Goal: Task Accomplishment & Management: Complete application form

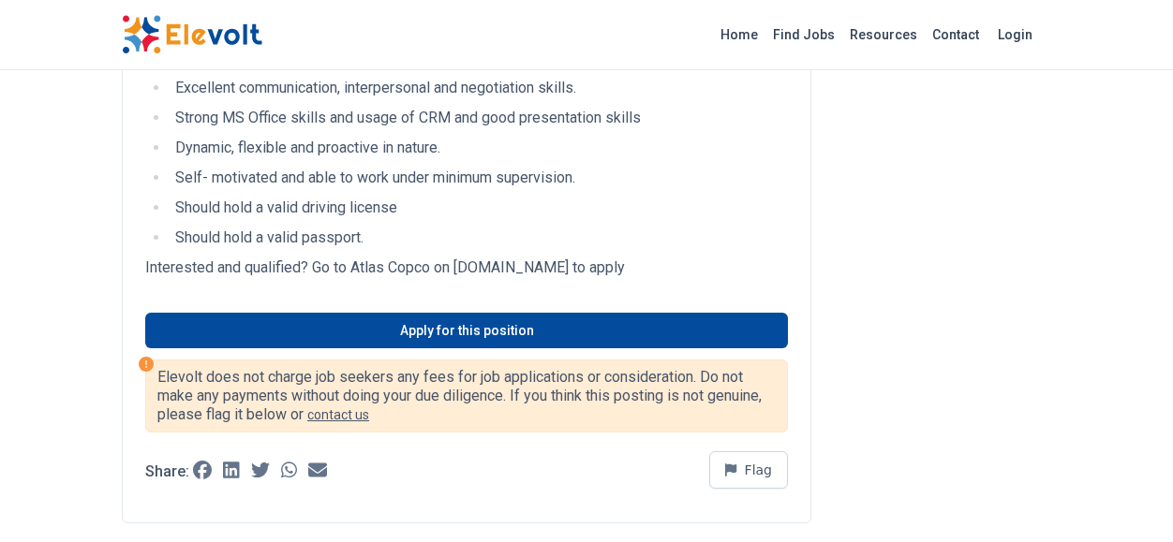
scroll to position [1013, 0]
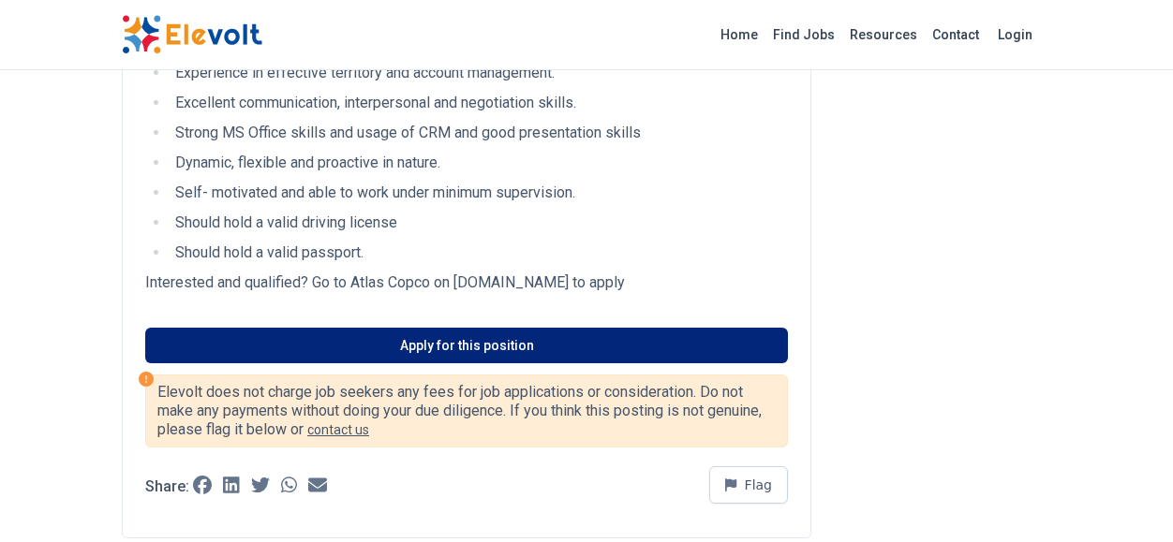
click at [194, 352] on link "Apply for this position" at bounding box center [466, 346] width 643 height 36
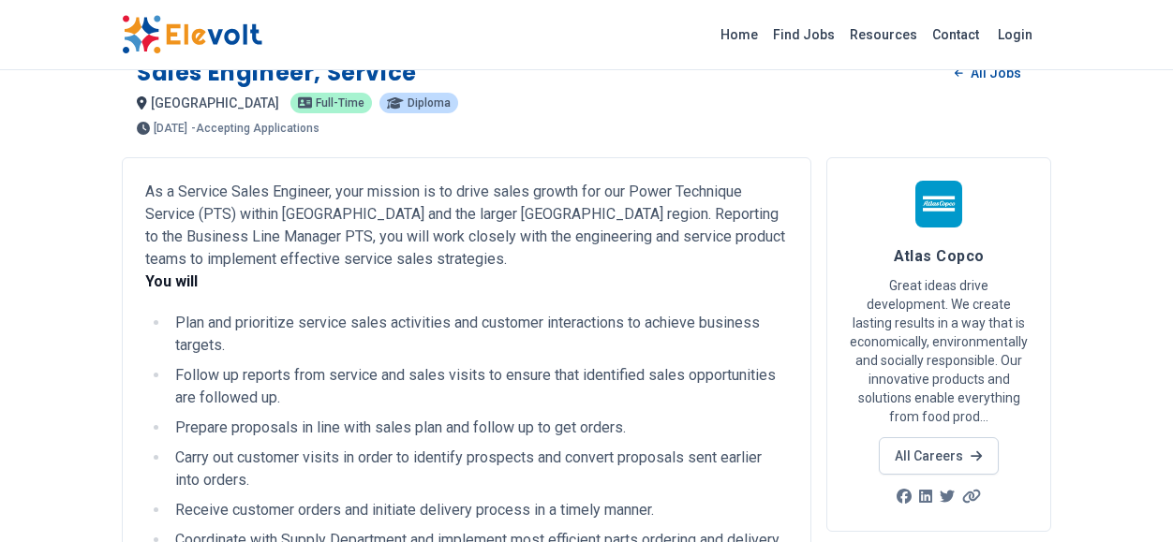
scroll to position [0, 0]
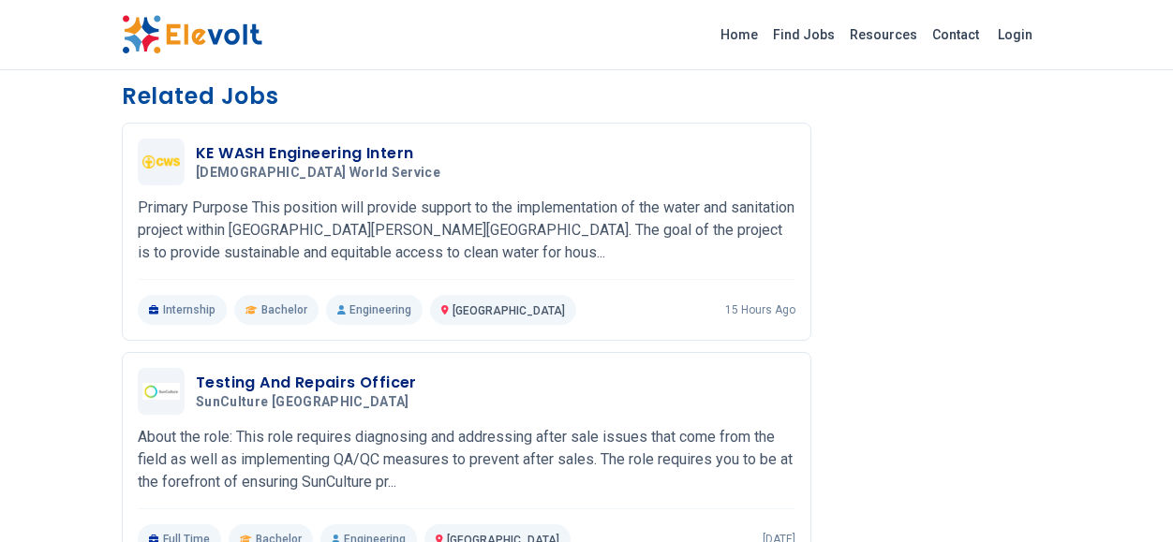
scroll to position [1490, 0]
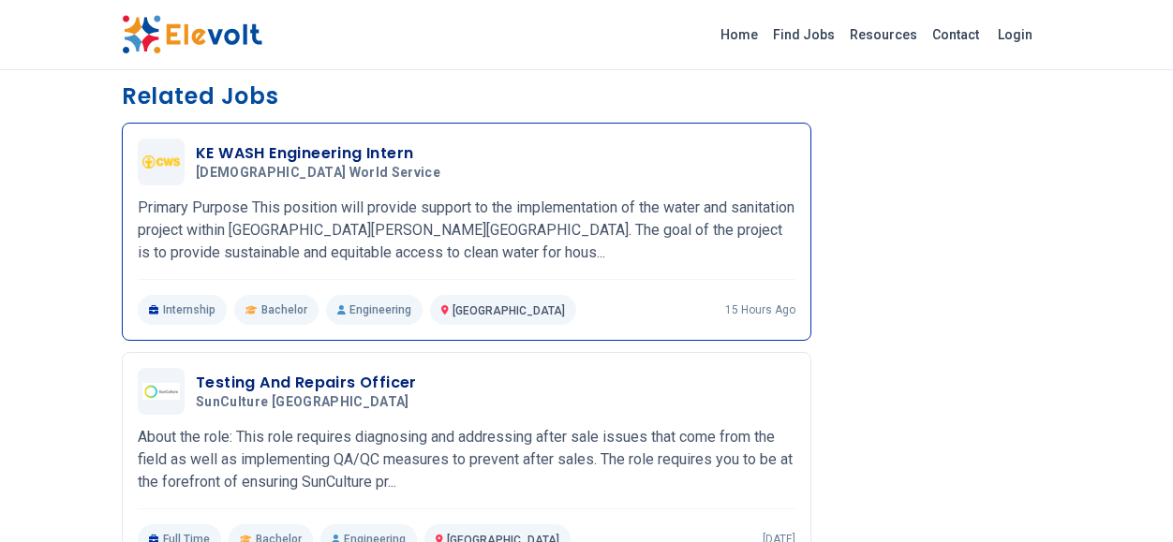
click at [182, 226] on p "Primary Purpose This position will provide support to the implementation of the…" at bounding box center [467, 230] width 658 height 67
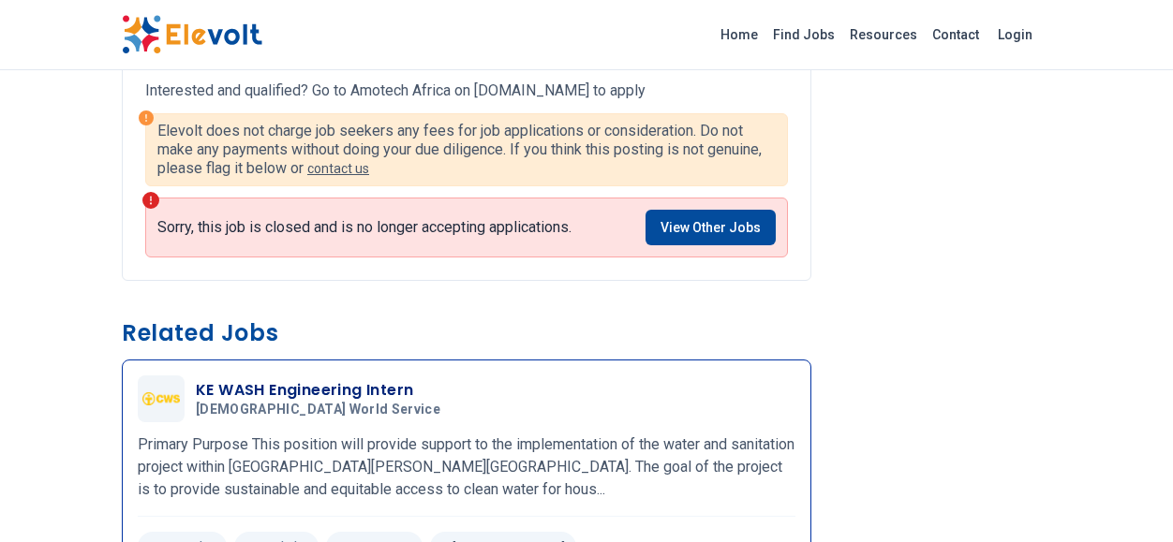
scroll to position [1250, 0]
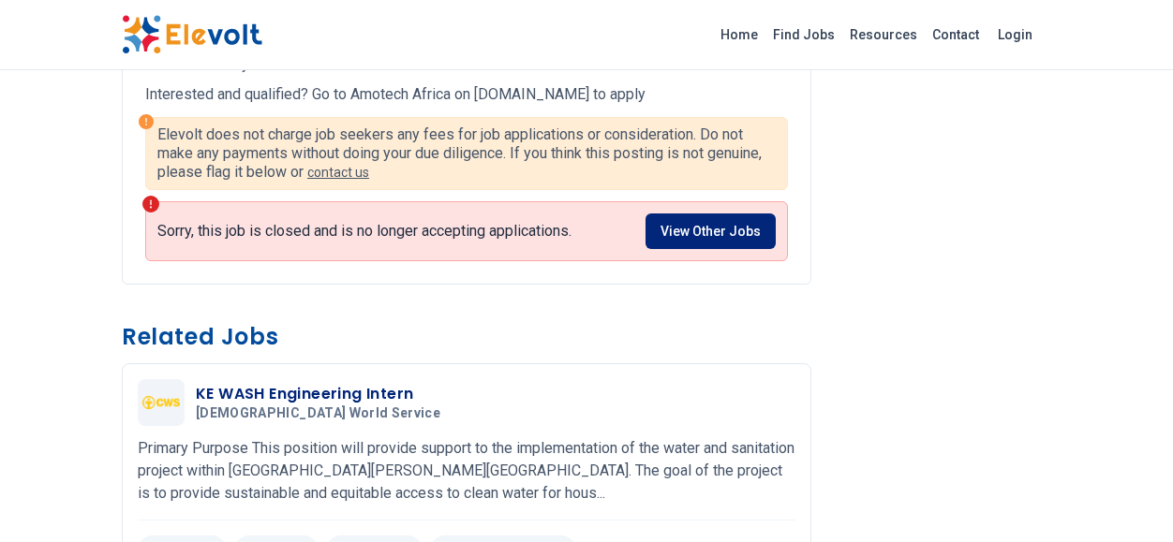
click at [751, 230] on link "View Other Jobs" at bounding box center [710, 232] width 130 height 36
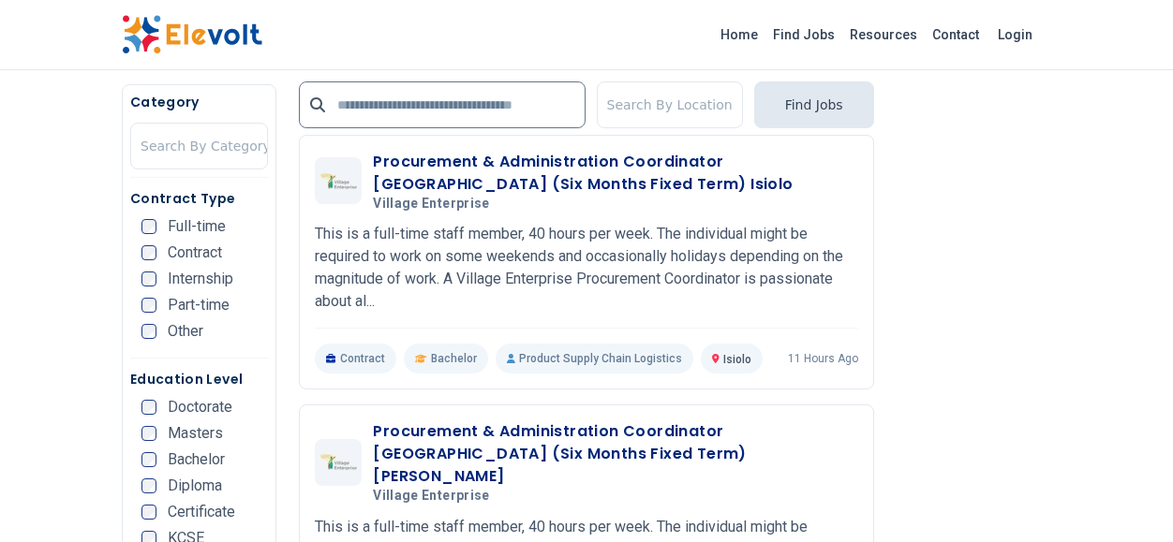
scroll to position [3513, 0]
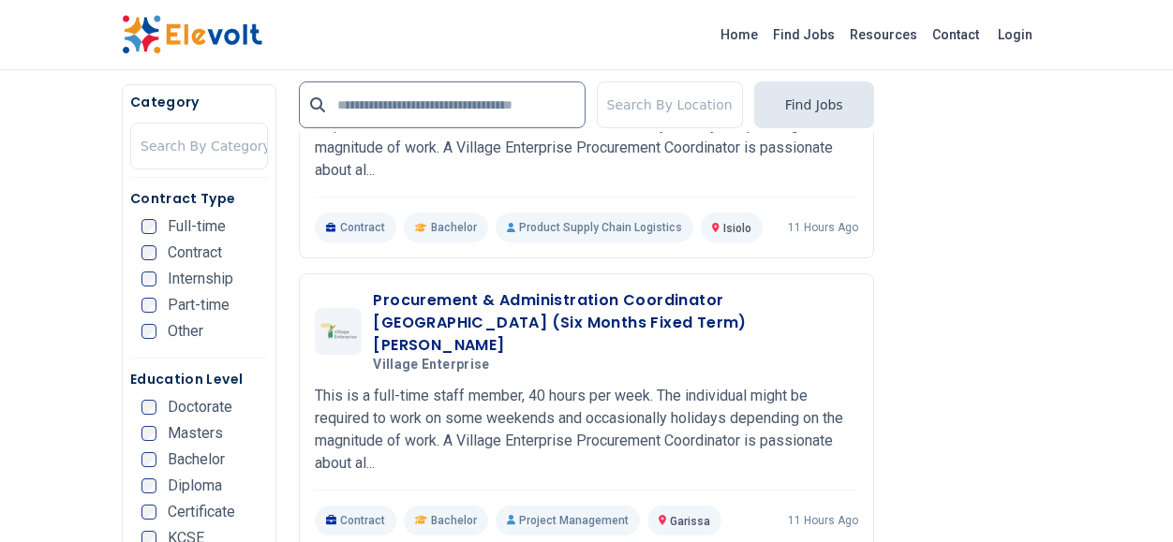
click at [382, 58] on div "Home Find Jobs Resources Contact Login" at bounding box center [586, 35] width 1173 height 70
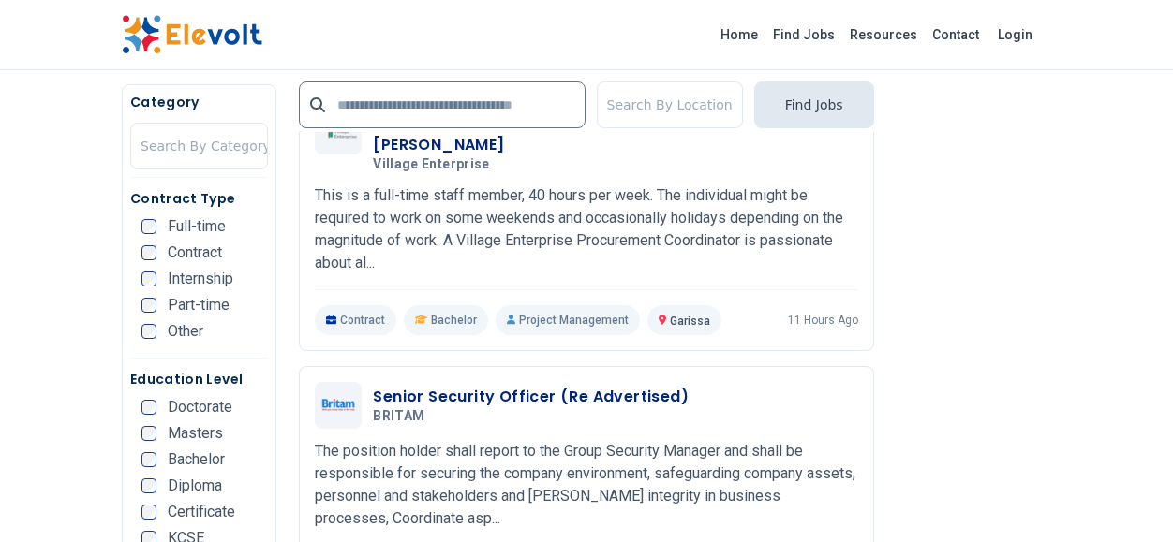
click at [393, 45] on div "Home Find Jobs Resources Contact Login" at bounding box center [586, 34] width 959 height 39
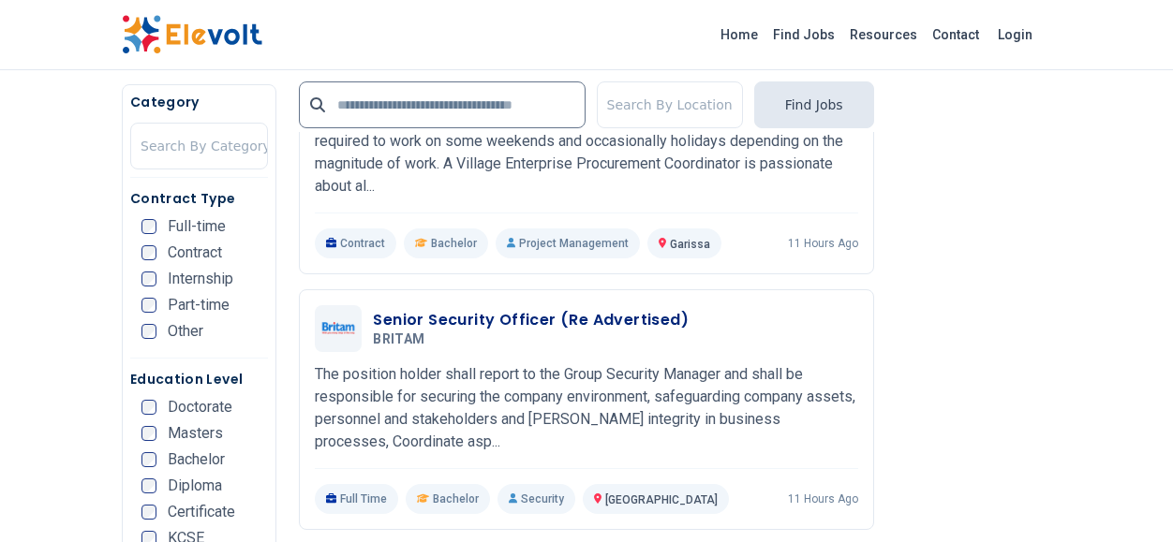
scroll to position [3780, 0]
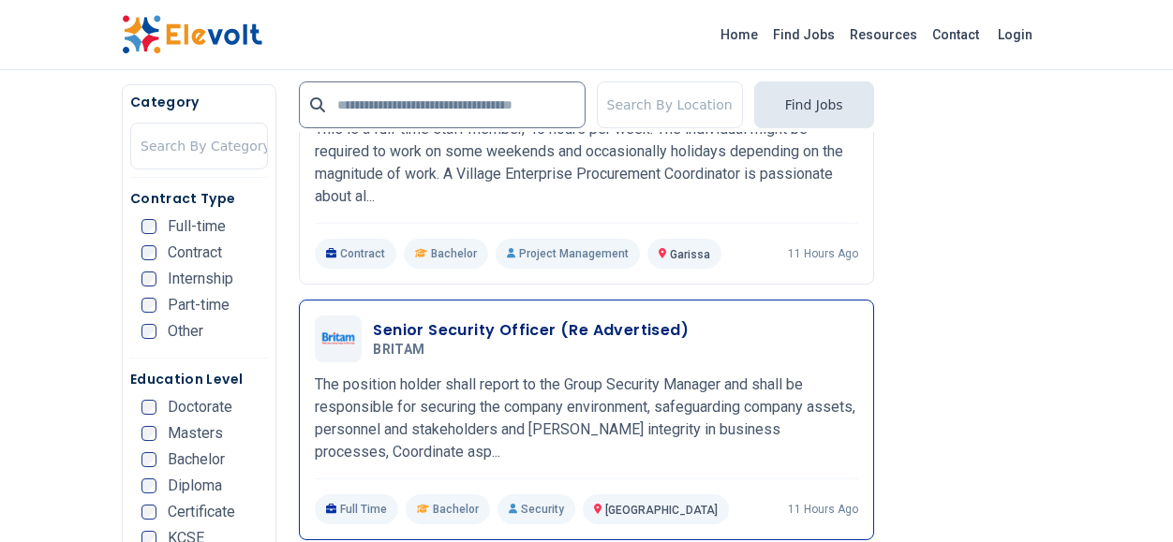
click at [455, 374] on p "The position holder shall report to the Group Security Manager and shall be res…" at bounding box center [586, 419] width 542 height 90
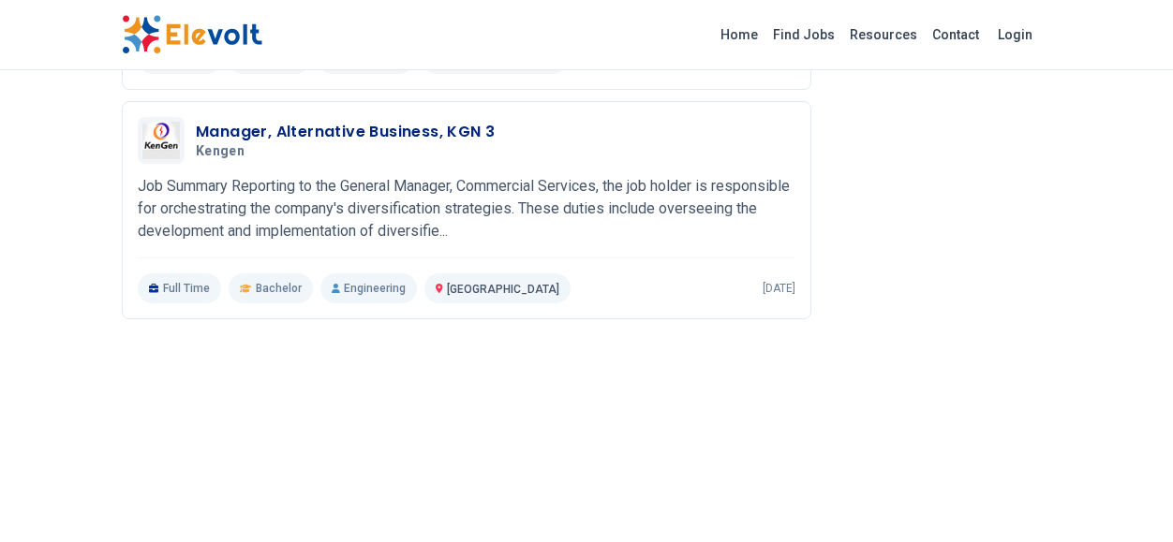
scroll to position [1984, 0]
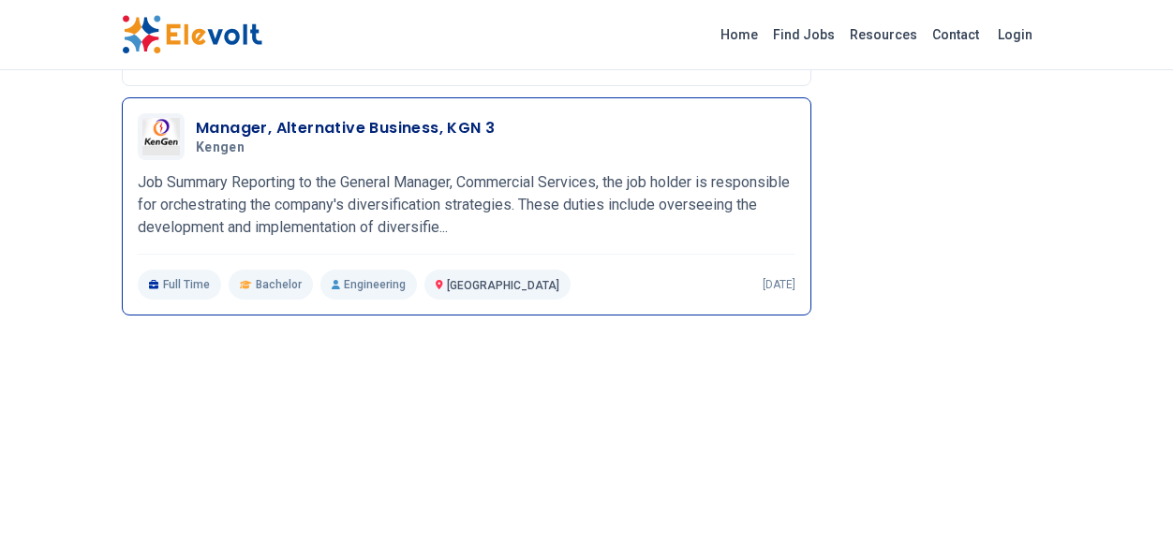
click at [156, 228] on p "Job Summary Reporting to the General Manager, Commercial Services, the job hold…" at bounding box center [467, 204] width 658 height 67
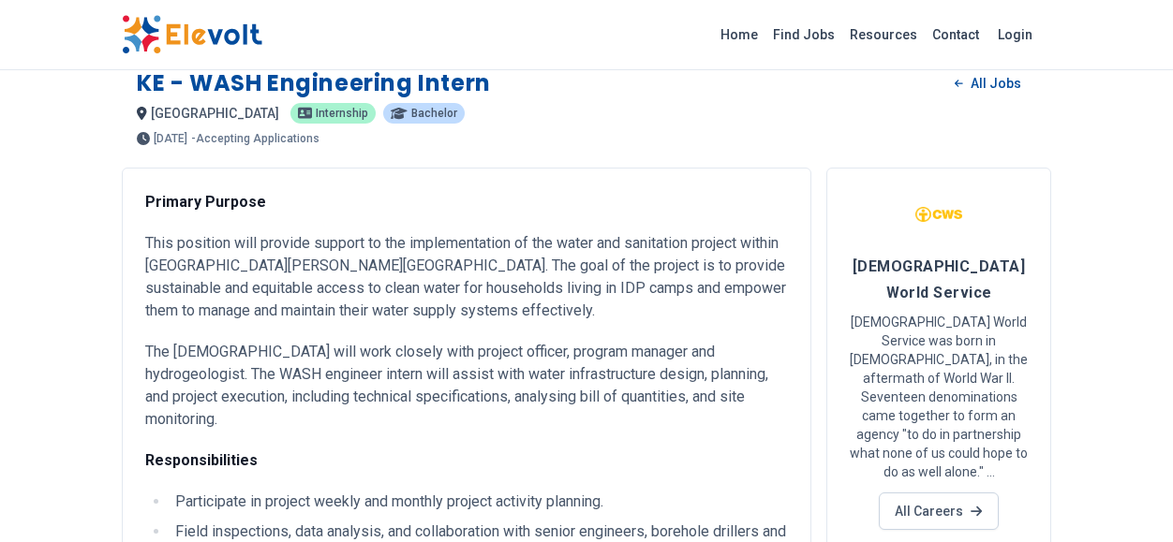
scroll to position [0, 0]
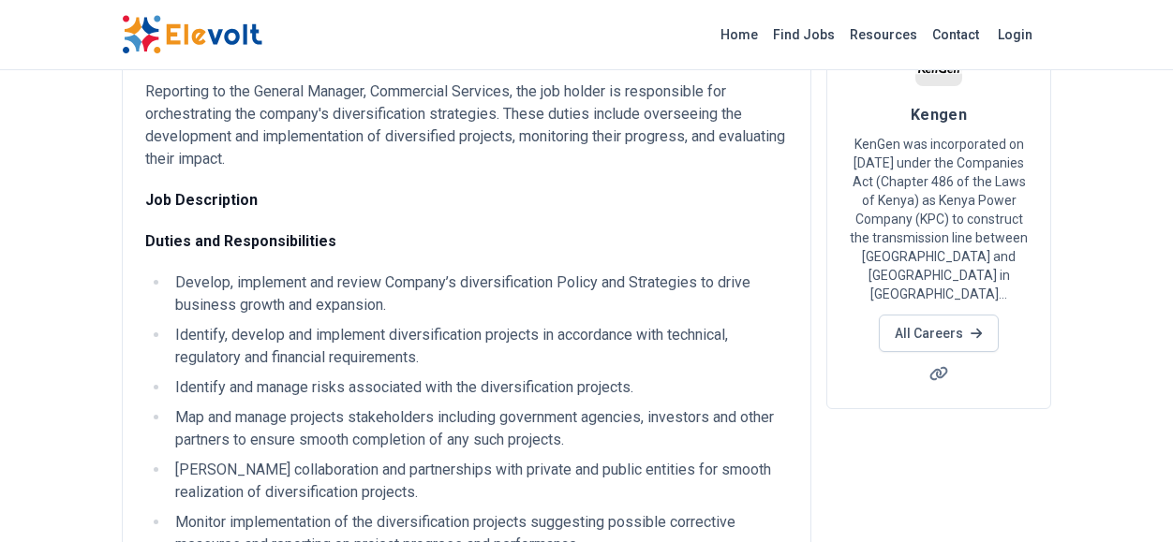
scroll to position [172, 0]
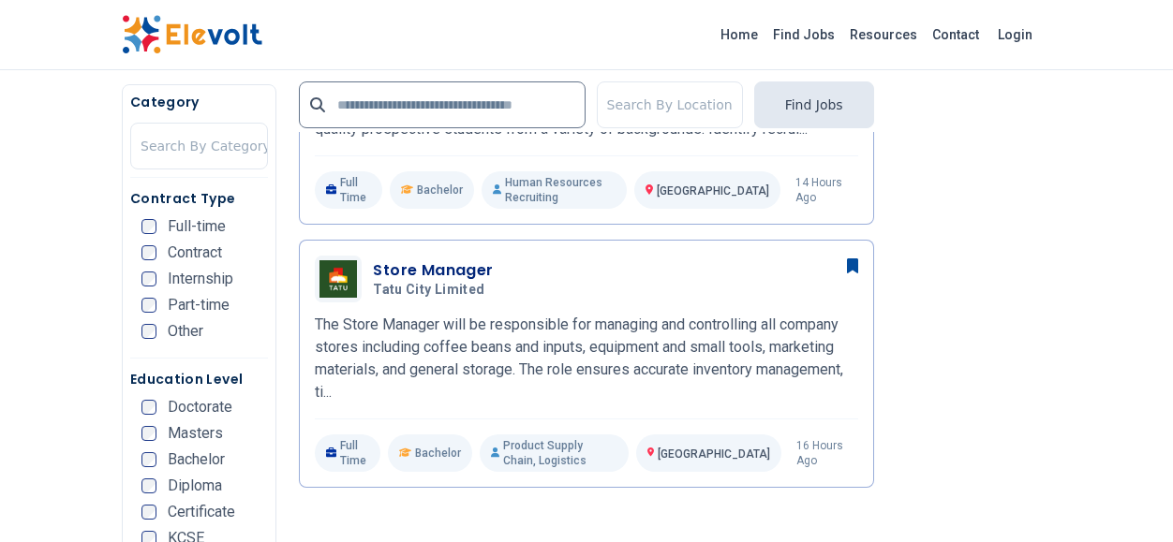
scroll to position [1384, 0]
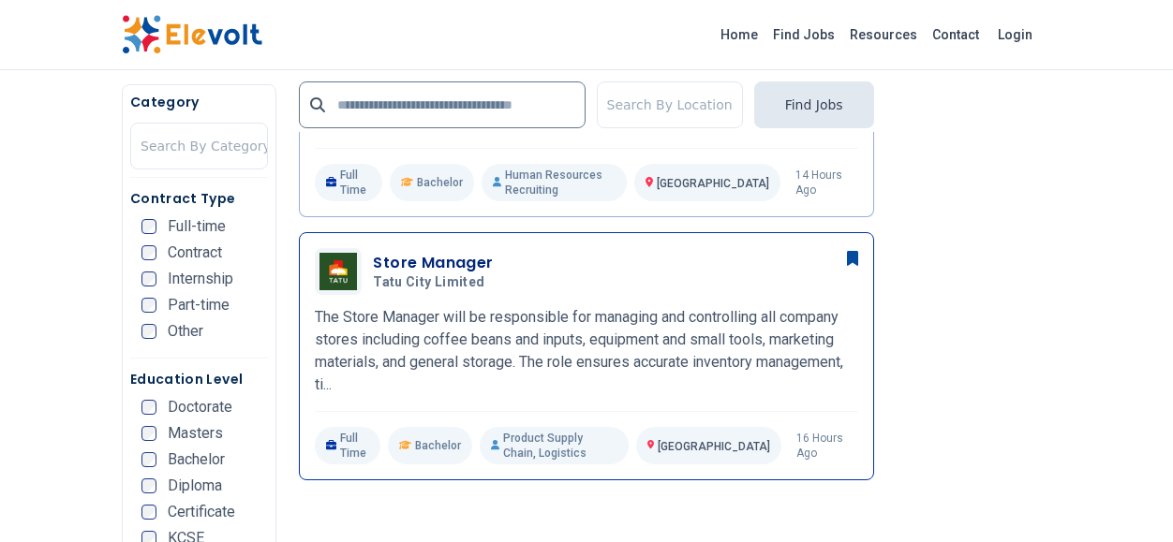
click at [612, 306] on p "The Store Manager will be responsible for managing and controlling all company …" at bounding box center [586, 351] width 542 height 90
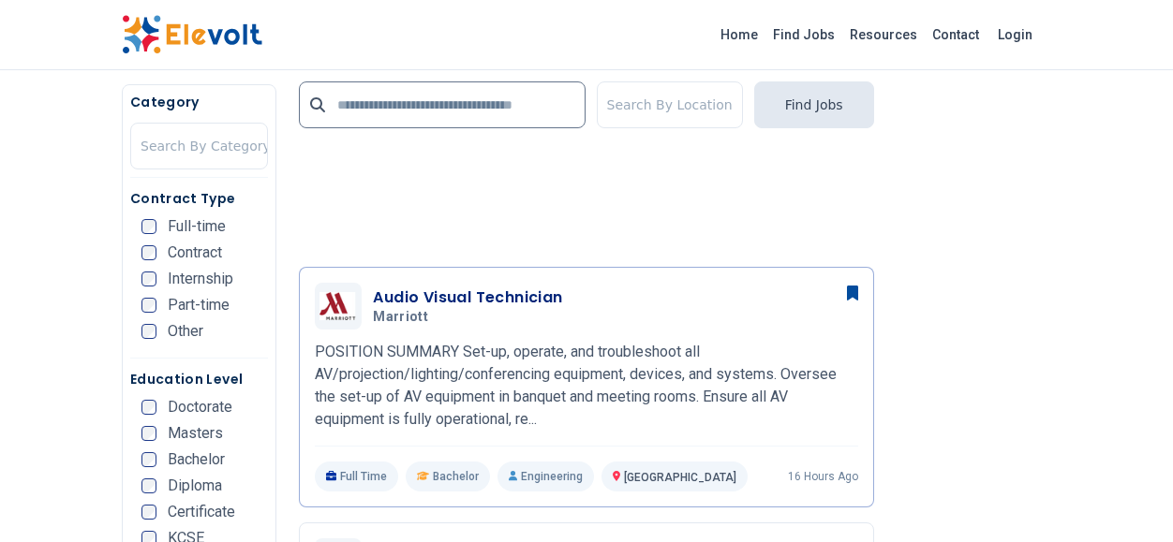
scroll to position [1767, 0]
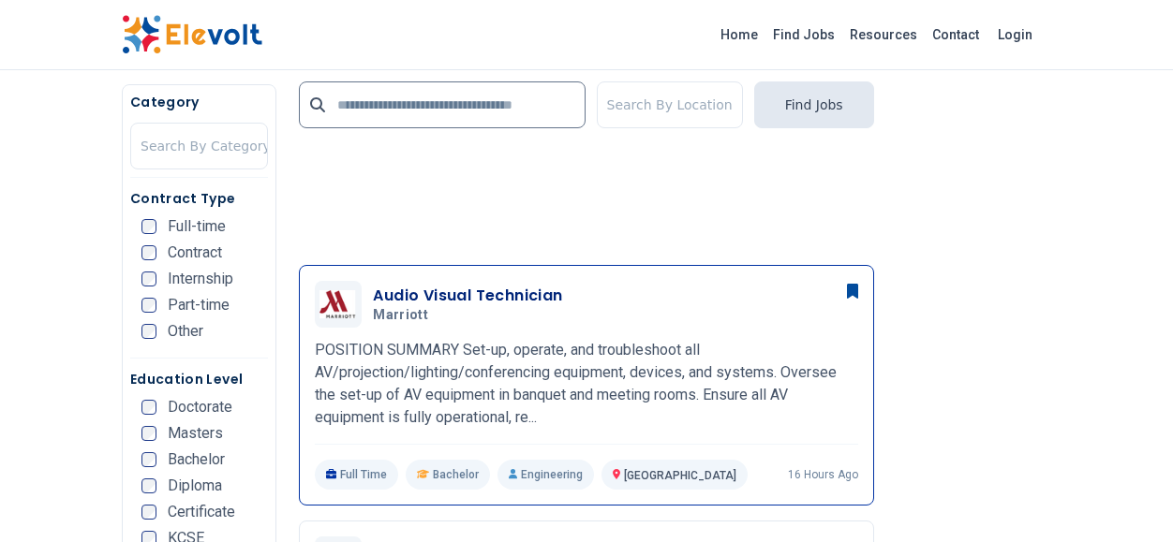
click at [600, 342] on p "POSITION SUMMARY Set-up, operate, and troubleshoot all AV/projection/lighting/c…" at bounding box center [586, 384] width 542 height 90
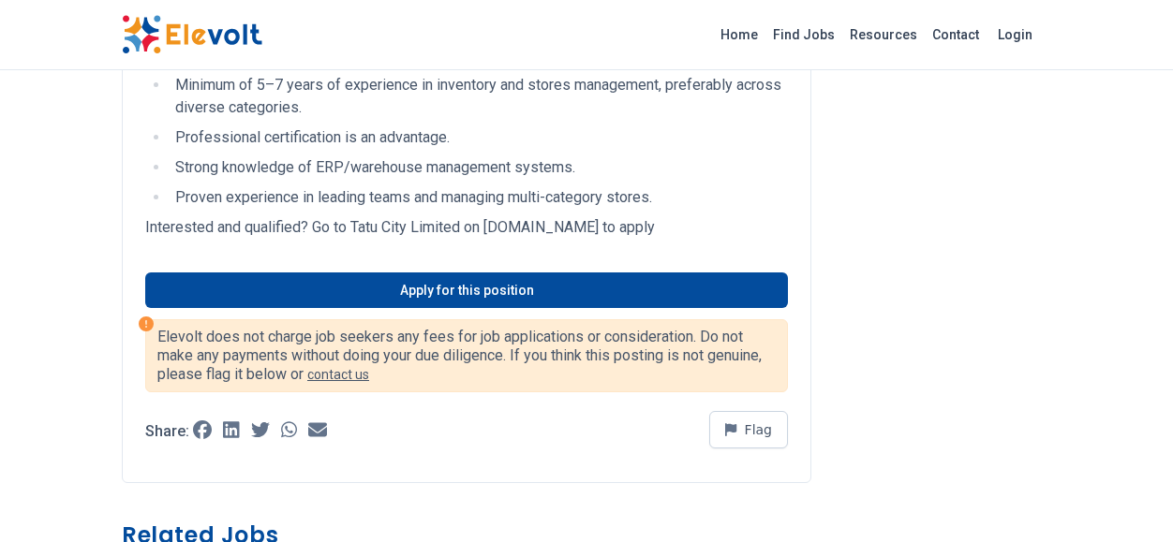
scroll to position [1159, 0]
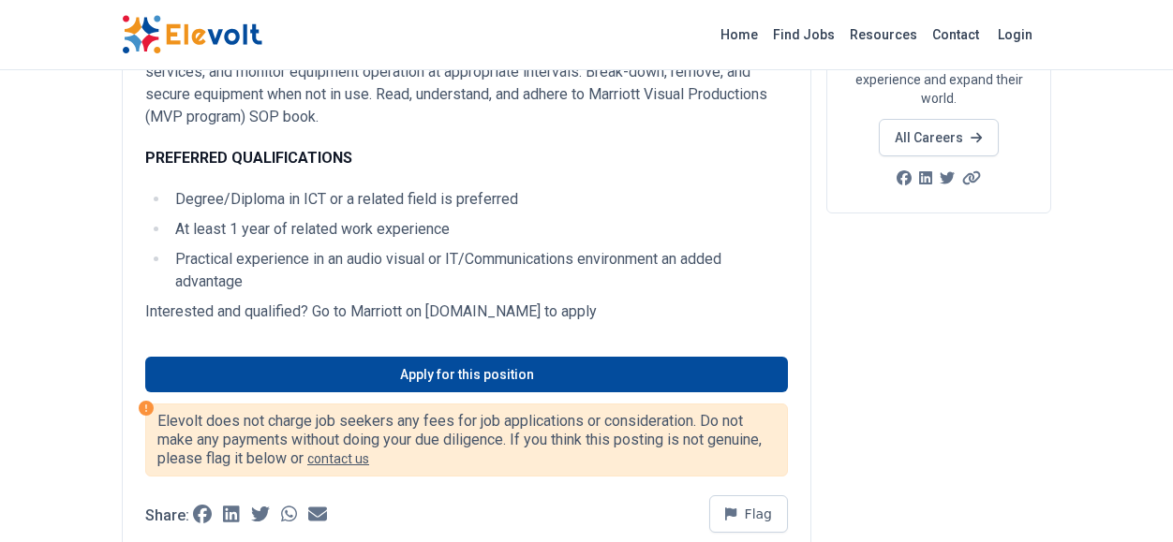
scroll to position [357, 0]
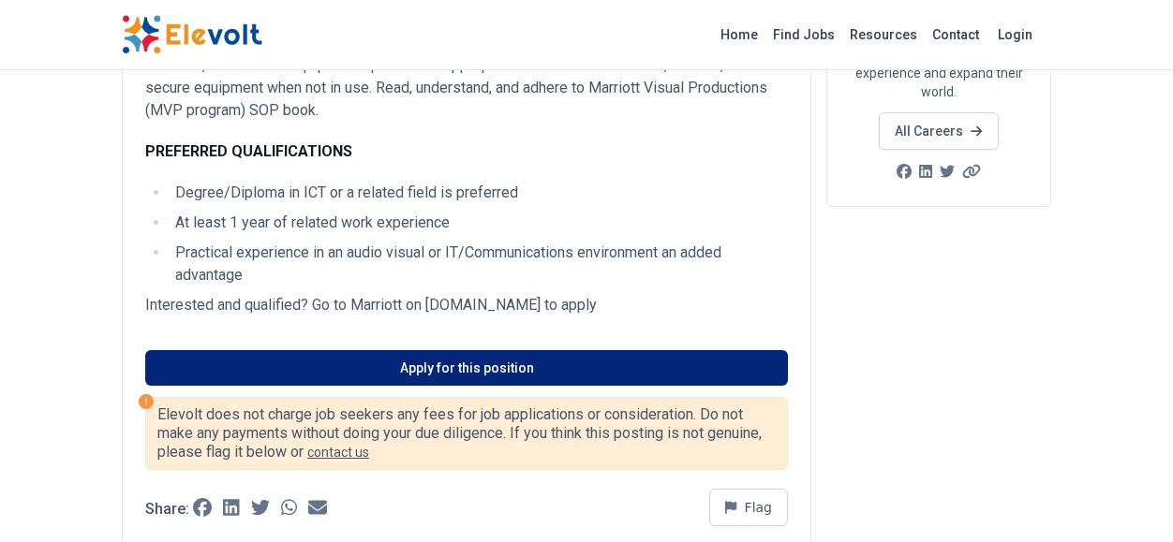
click at [477, 368] on link "Apply for this position" at bounding box center [466, 368] width 643 height 36
